Goal: Task Accomplishment & Management: Use online tool/utility

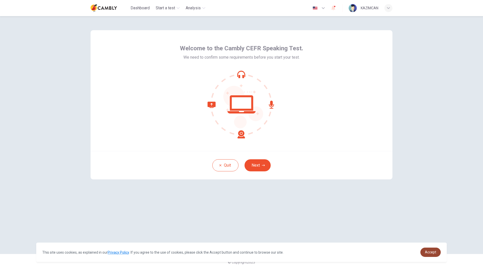
click at [430, 252] on span "Accept" at bounding box center [430, 252] width 11 height 4
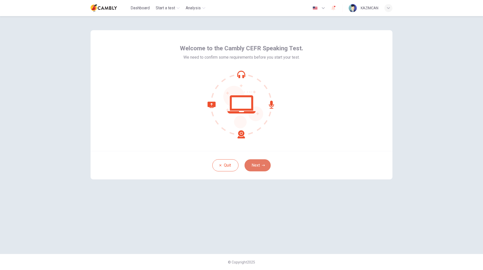
click at [262, 166] on icon "button" at bounding box center [263, 165] width 3 height 3
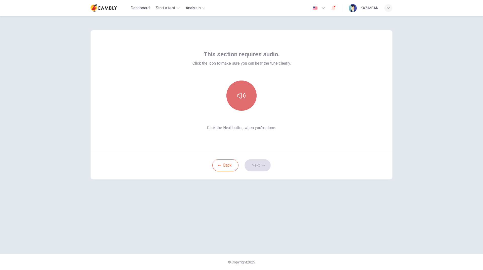
click at [242, 103] on button "button" at bounding box center [241, 95] width 30 height 30
click at [262, 160] on button "Next" at bounding box center [257, 165] width 26 height 12
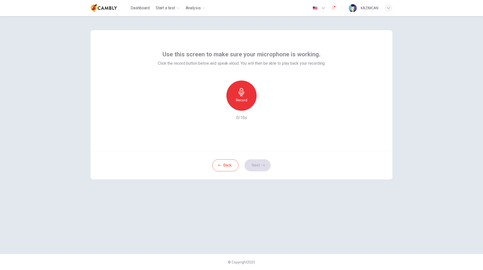
click at [238, 99] on h6 "Record" at bounding box center [241, 100] width 11 height 6
click at [262, 163] on button "Next" at bounding box center [257, 165] width 26 height 12
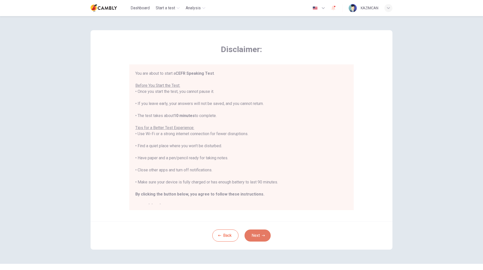
click at [263, 237] on button "Next" at bounding box center [257, 235] width 26 height 12
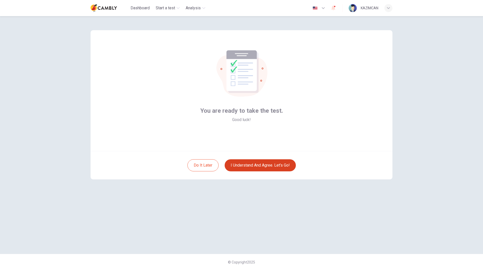
click at [260, 167] on button "I understand and agree. Let’s go!" at bounding box center [260, 165] width 71 height 12
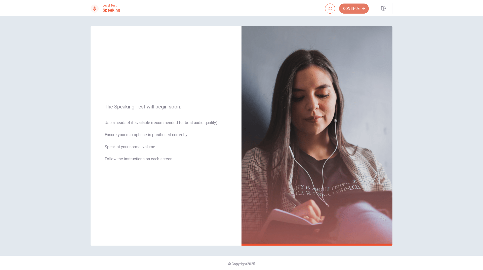
click at [355, 10] on button "Continue" at bounding box center [354, 9] width 30 height 10
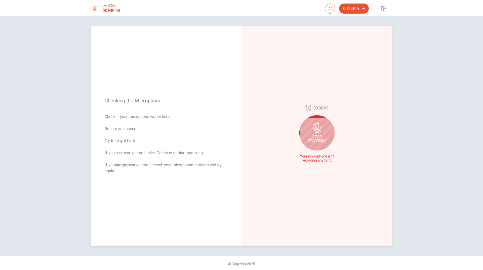
click at [318, 121] on div "Stop Recording" at bounding box center [316, 132] width 35 height 35
click at [310, 161] on icon "Record Again" at bounding box center [311, 160] width 3 height 3
click at [316, 142] on span "Stop Recording" at bounding box center [317, 145] width 19 height 8
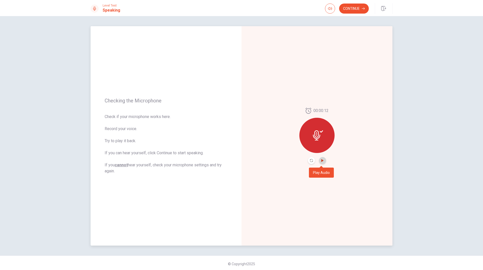
click at [321, 160] on icon "Play Audio" at bounding box center [322, 160] width 2 height 3
click at [321, 160] on icon "Pause Audio" at bounding box center [322, 160] width 3 height 3
click at [346, 12] on button "Continue" at bounding box center [354, 9] width 30 height 10
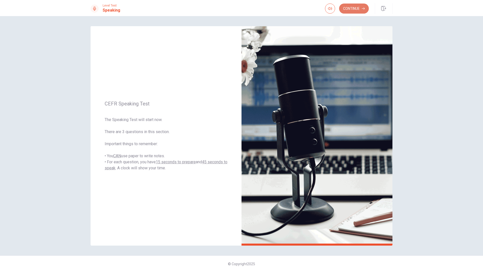
click at [356, 11] on button "Continue" at bounding box center [354, 9] width 30 height 10
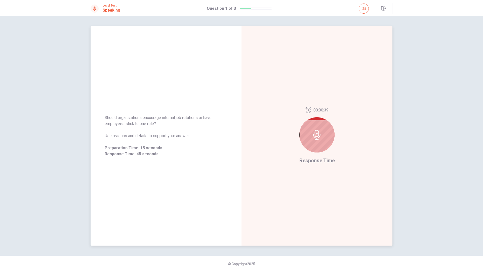
click at [319, 138] on icon at bounding box center [317, 135] width 10 height 10
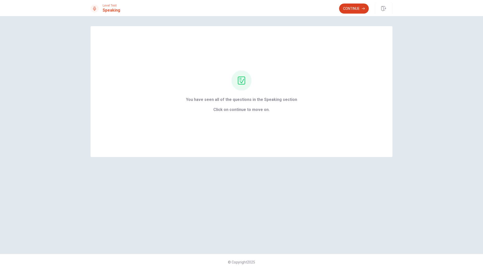
click at [360, 8] on button "Continue" at bounding box center [354, 9] width 30 height 10
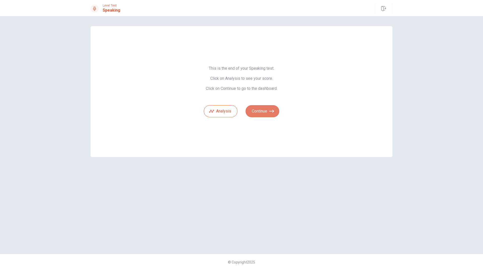
click at [263, 109] on button "Continue" at bounding box center [262, 111] width 34 height 12
